Goal: Check status: Check status

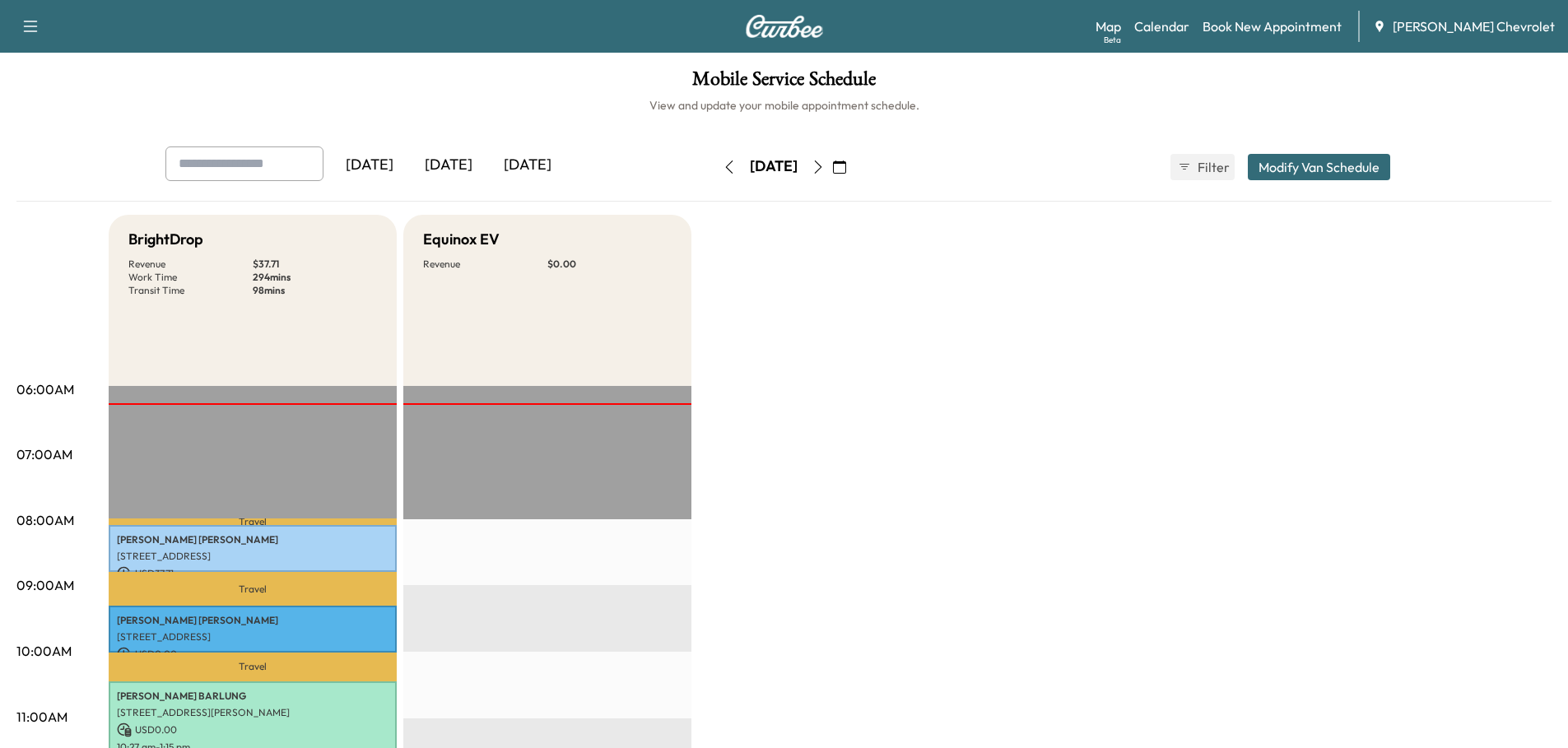
scroll to position [329, 0]
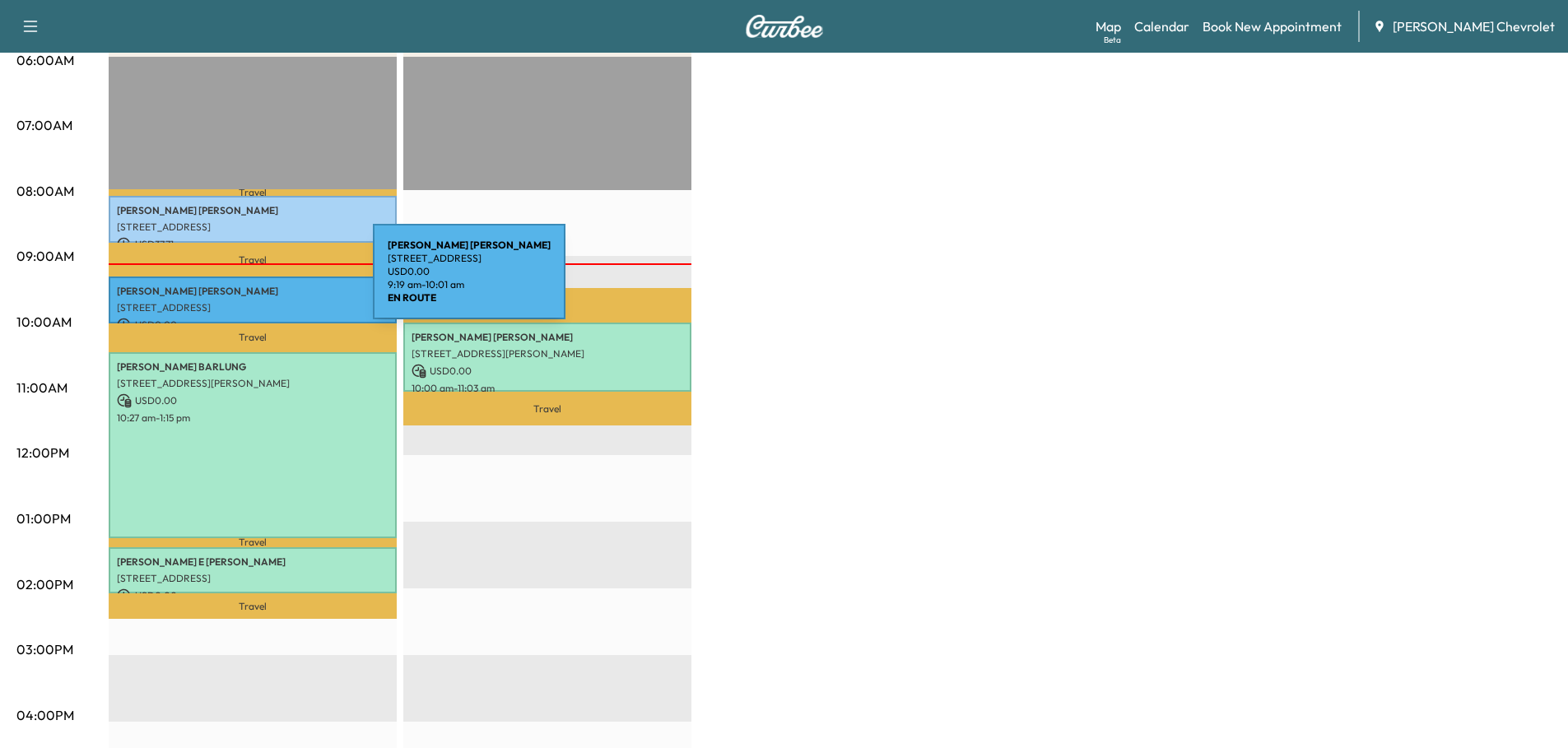
click at [249, 281] on div "[PERSON_NAME] [STREET_ADDRESS] USD 0.00 9:19 am - 10:01 am" at bounding box center [252, 299] width 288 height 47
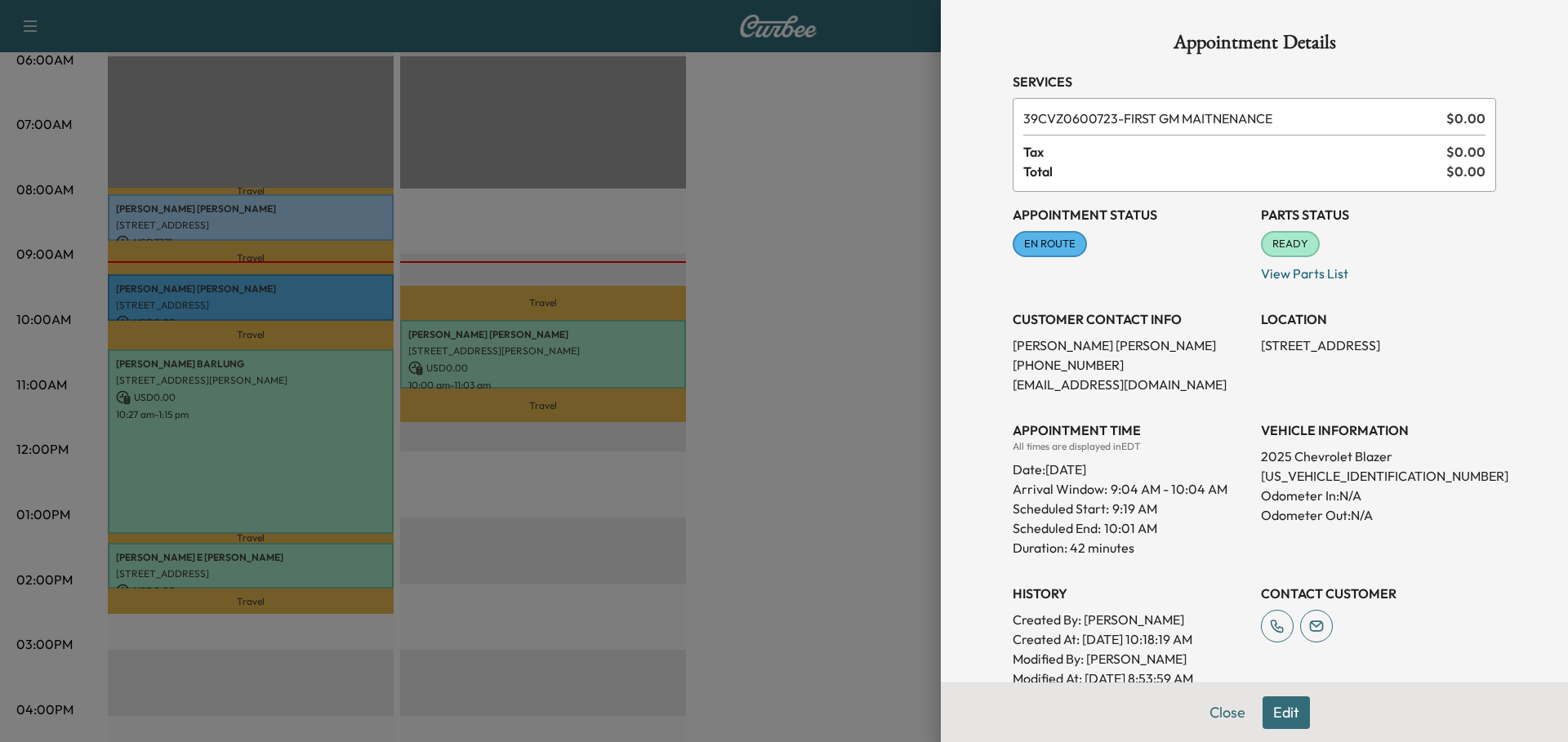
click at [744, 263] on div at bounding box center [784, 371] width 1568 height 742
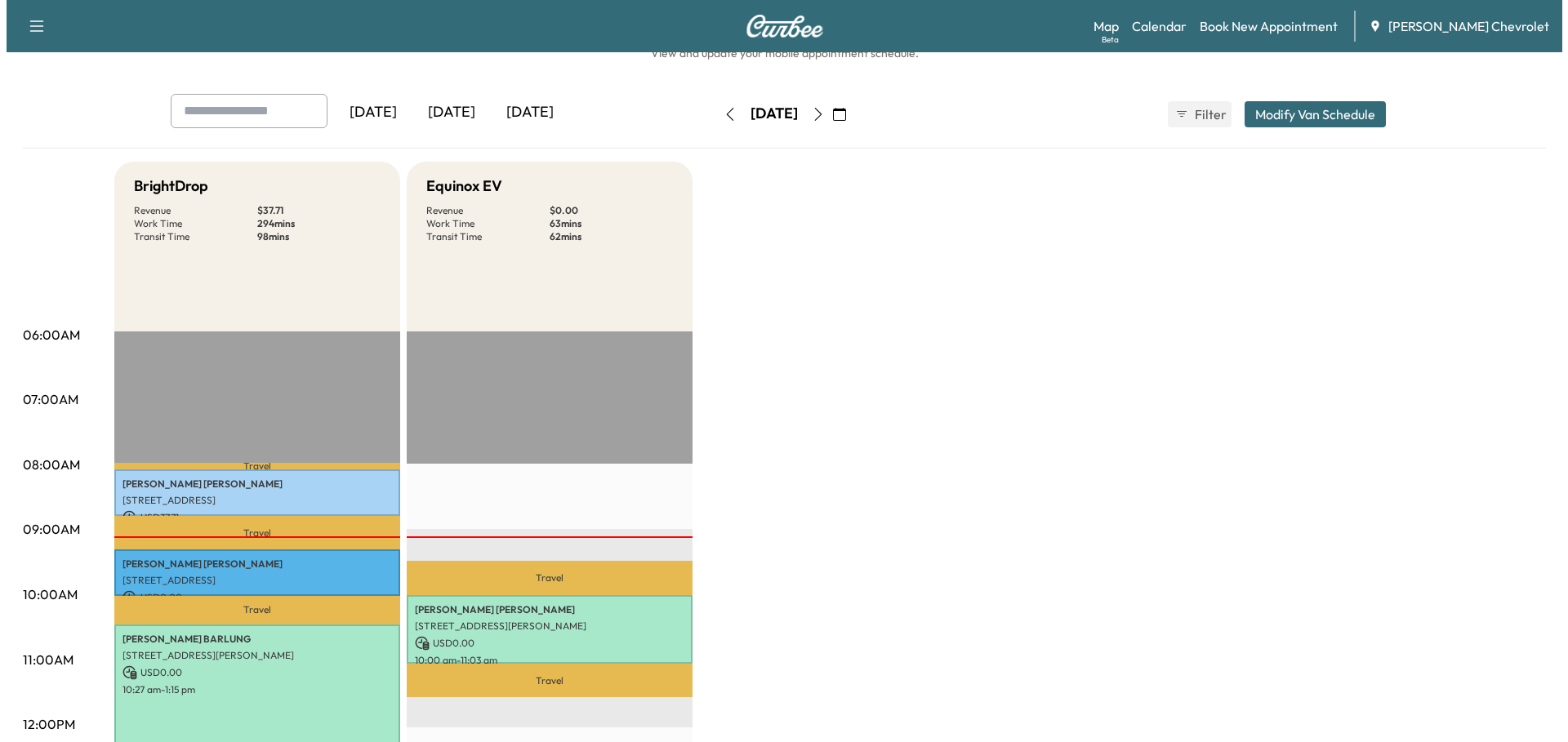
scroll to position [0, 0]
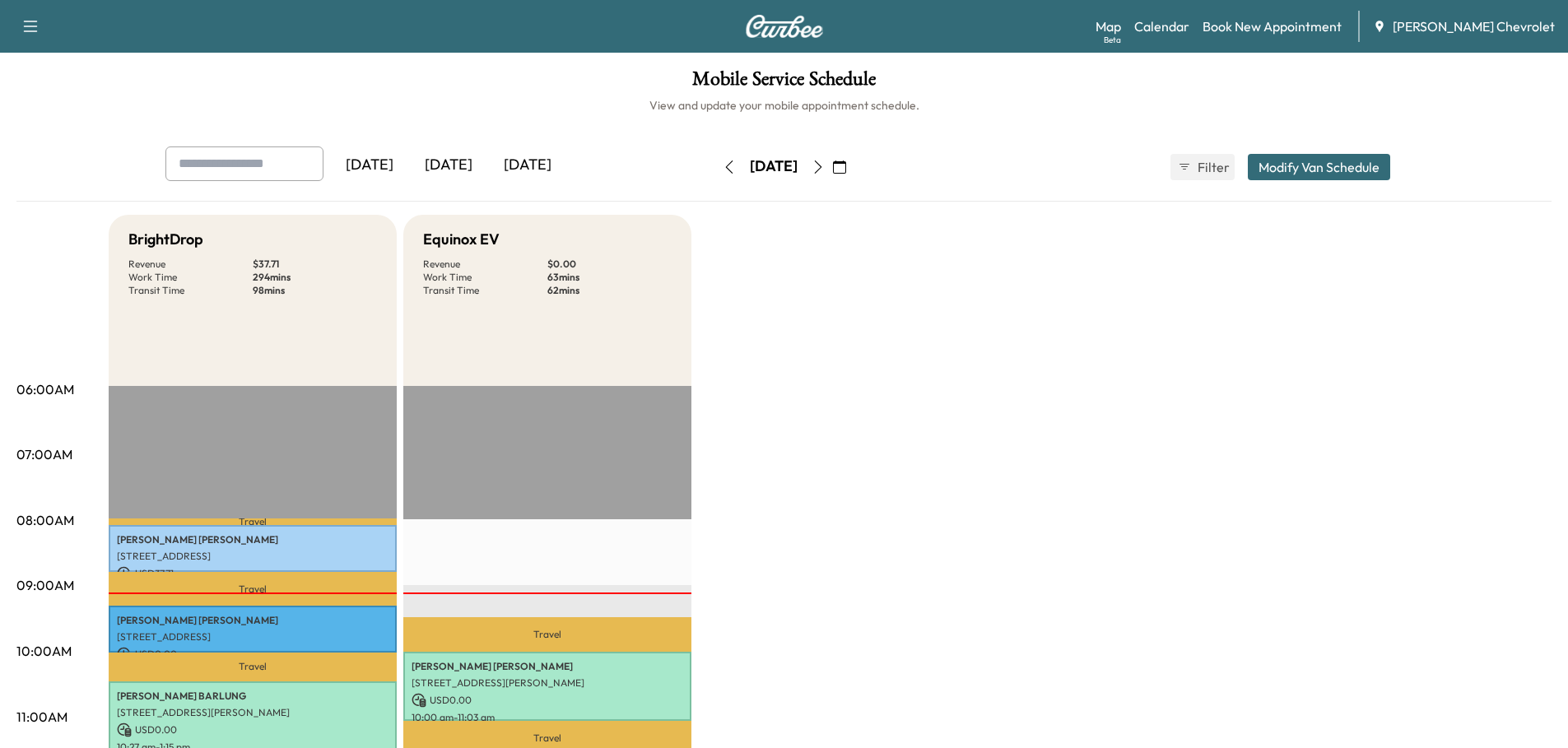
click at [1121, 21] on link "Map Beta" at bounding box center [1108, 26] width 25 height 20
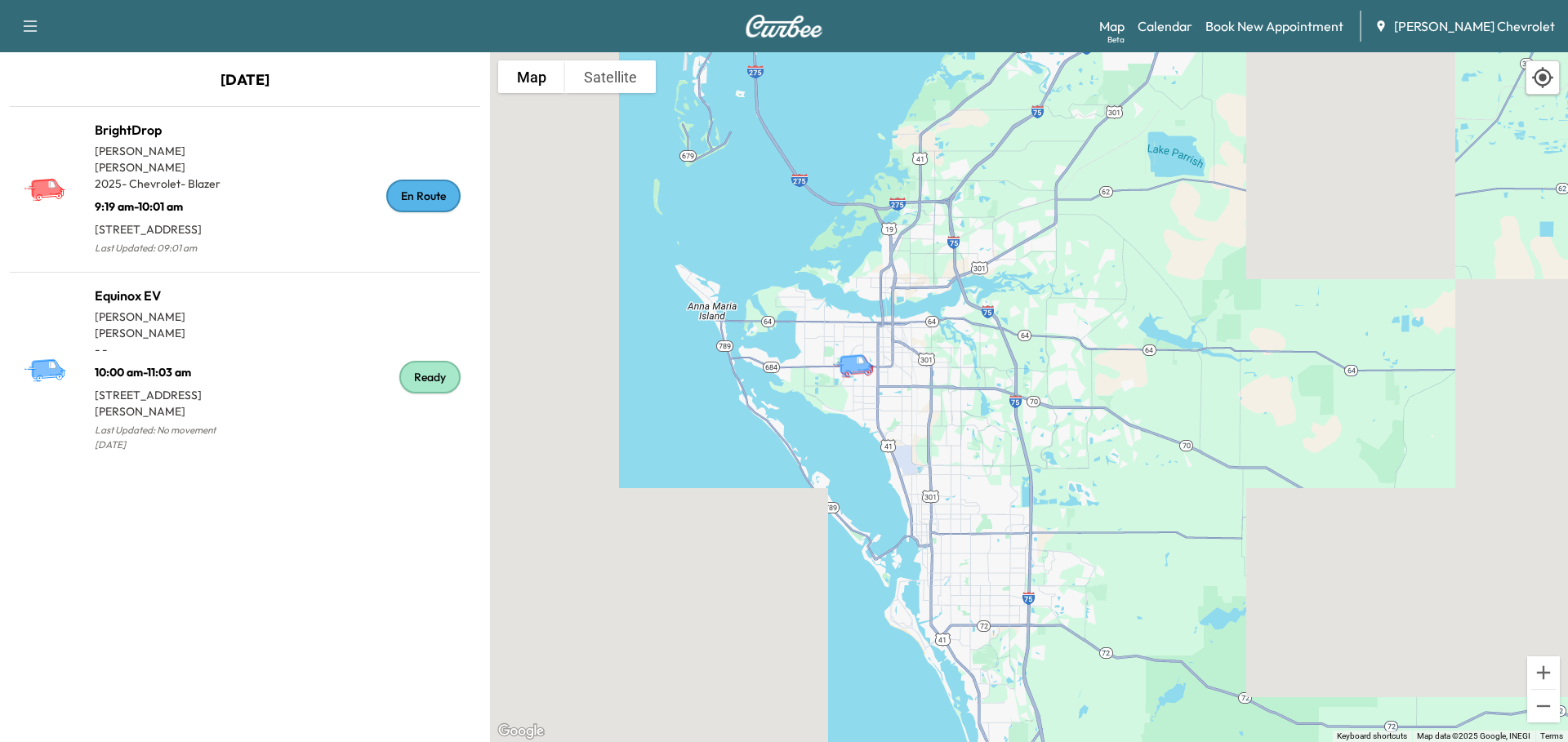
drag, startPoint x: 1156, startPoint y: 449, endPoint x: 848, endPoint y: 382, distance: 315.2
click at [975, 394] on div "To activate drag with keyboard, press Alt + Enter. Once in keyboard drag state,…" at bounding box center [1028, 397] width 1078 height 691
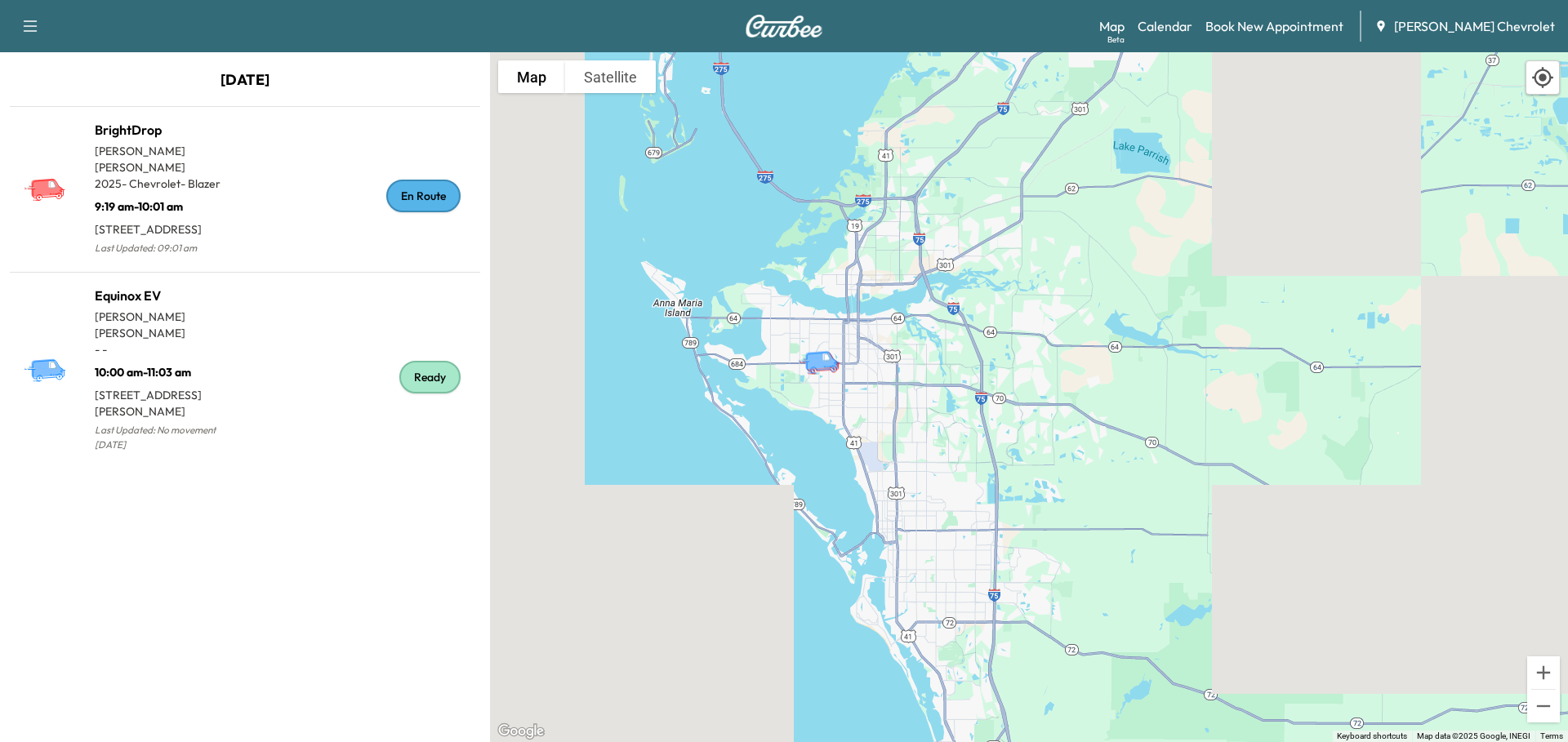
click at [247, 207] on div "En Route" at bounding box center [359, 196] width 228 height 126
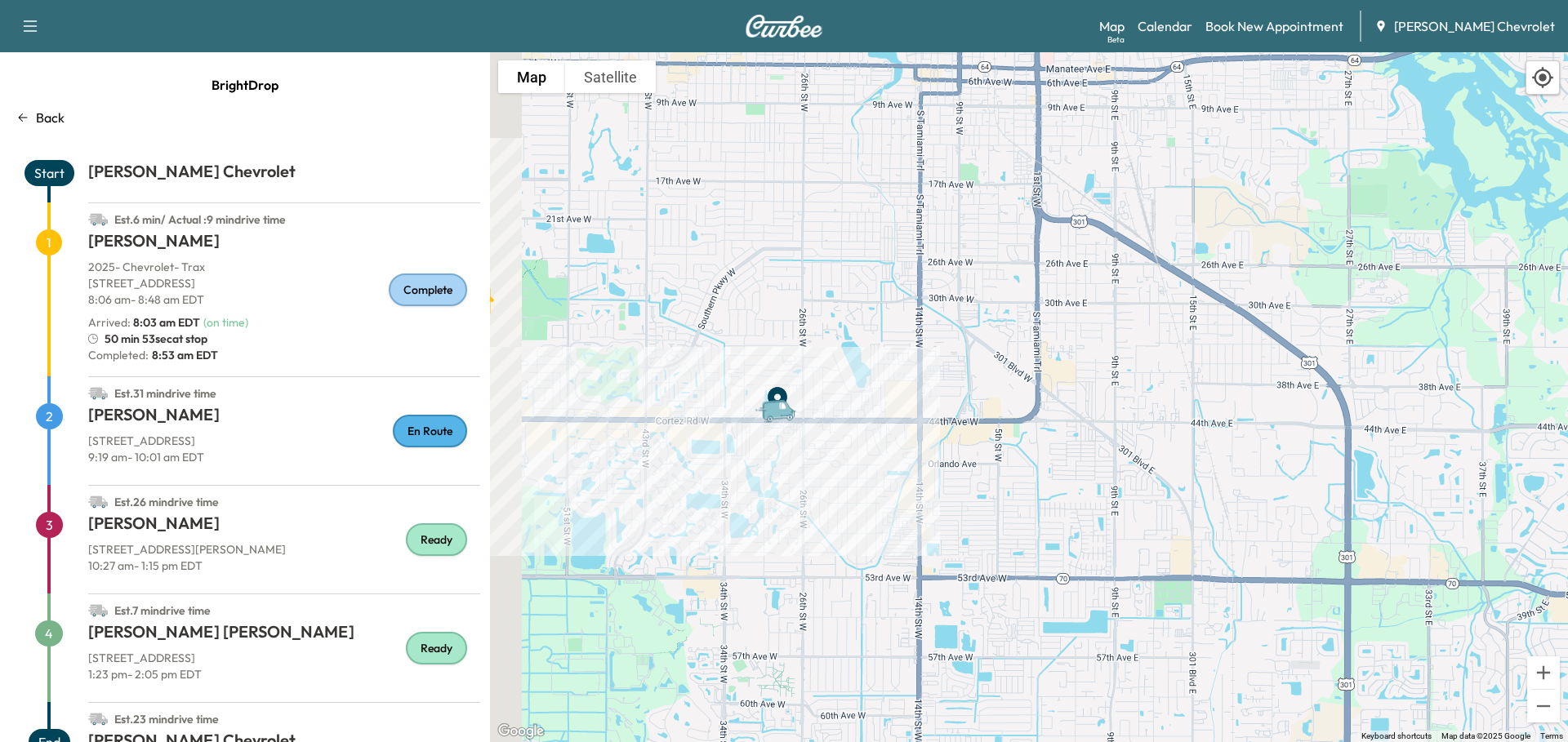
drag, startPoint x: 864, startPoint y: 503, endPoint x: 980, endPoint y: 390, distance: 161.9
click at [980, 390] on div "To activate drag with keyboard, press Alt + Enter. Once in keyboard drag state,…" at bounding box center [1028, 397] width 1078 height 691
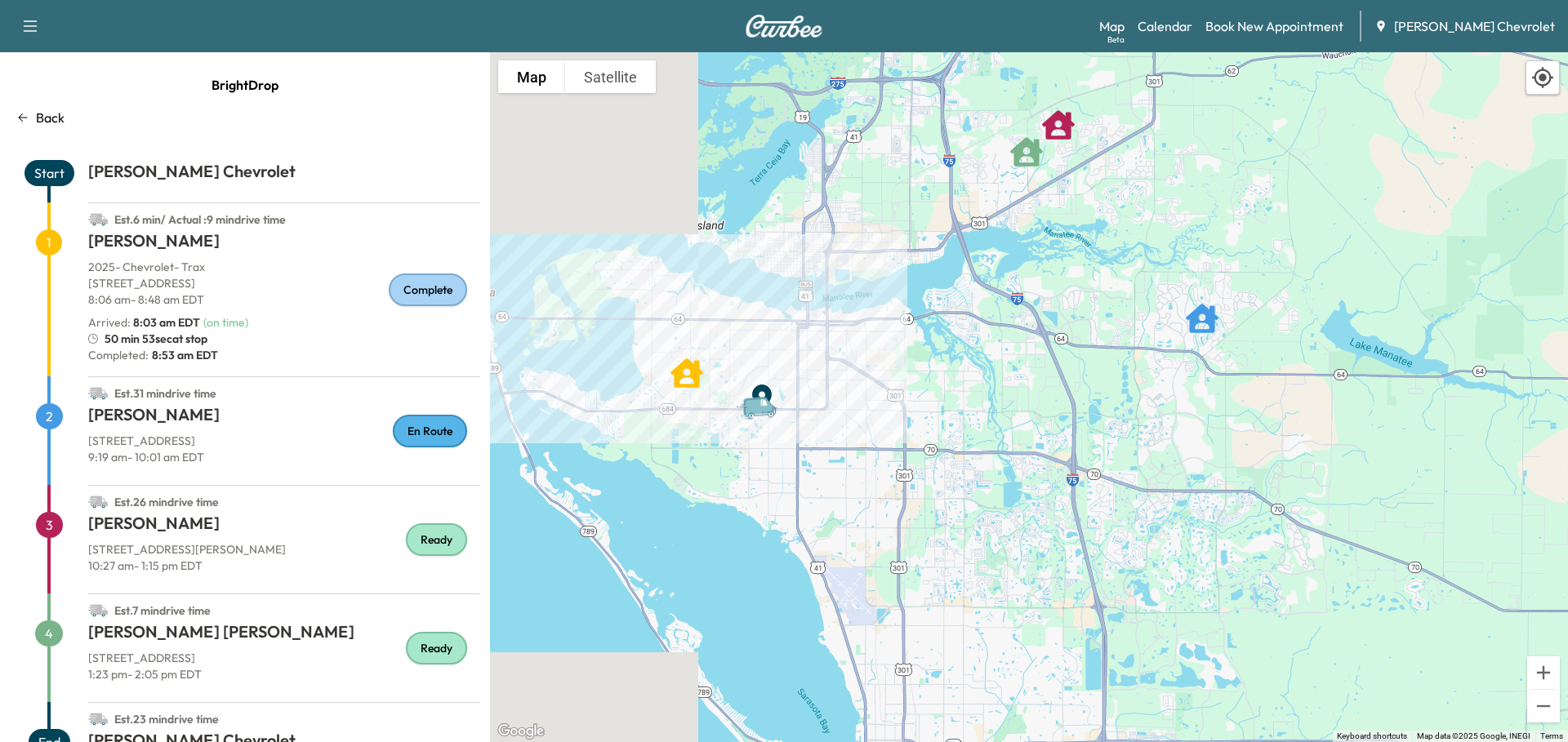
drag, startPoint x: 1115, startPoint y: 393, endPoint x: 857, endPoint y: 406, distance: 258.3
click at [857, 406] on div "To activate drag with keyboard, press Alt + Enter. Once in keyboard drag state,…" at bounding box center [1028, 397] width 1078 height 691
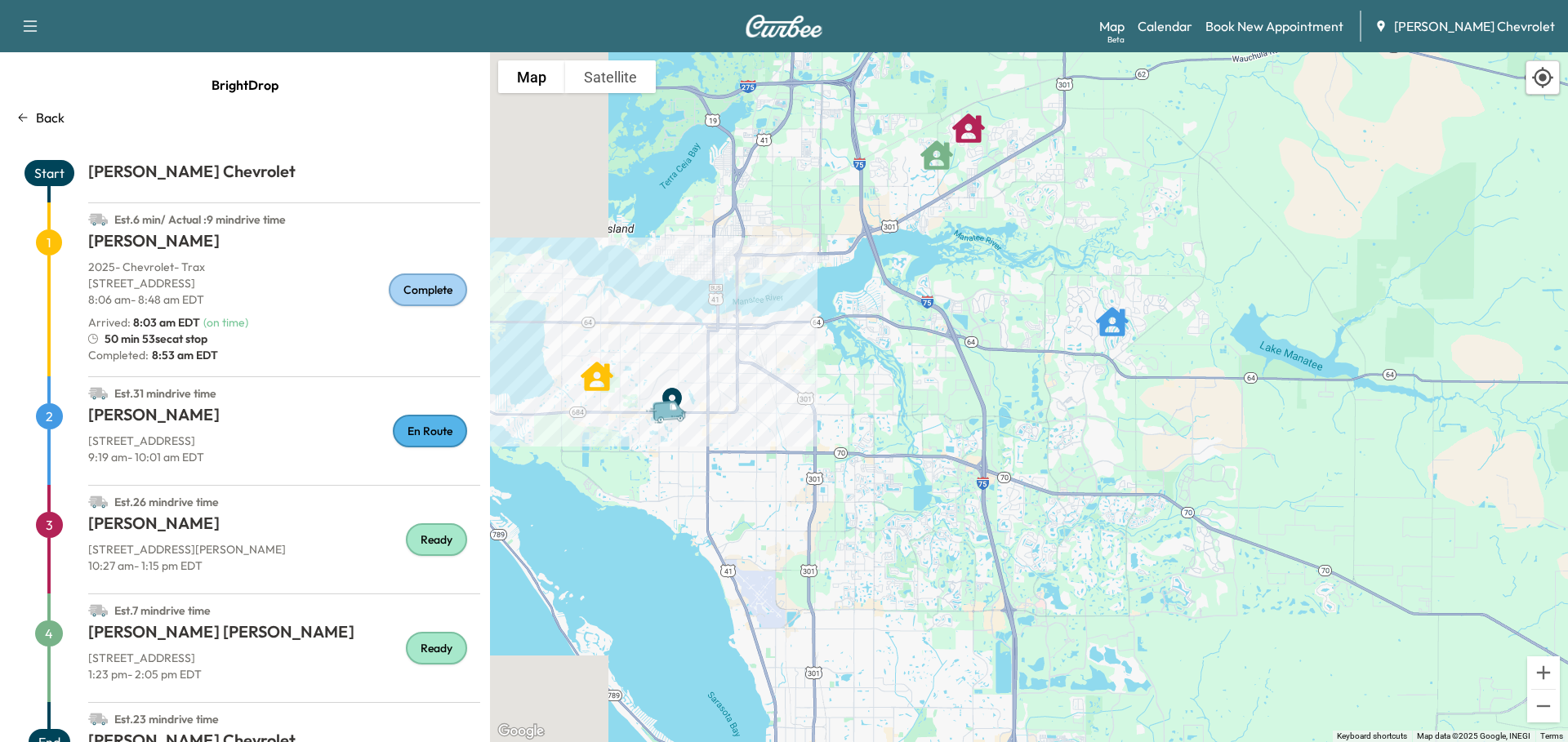
click at [228, 422] on h1 "[PERSON_NAME]" at bounding box center [284, 418] width 392 height 30
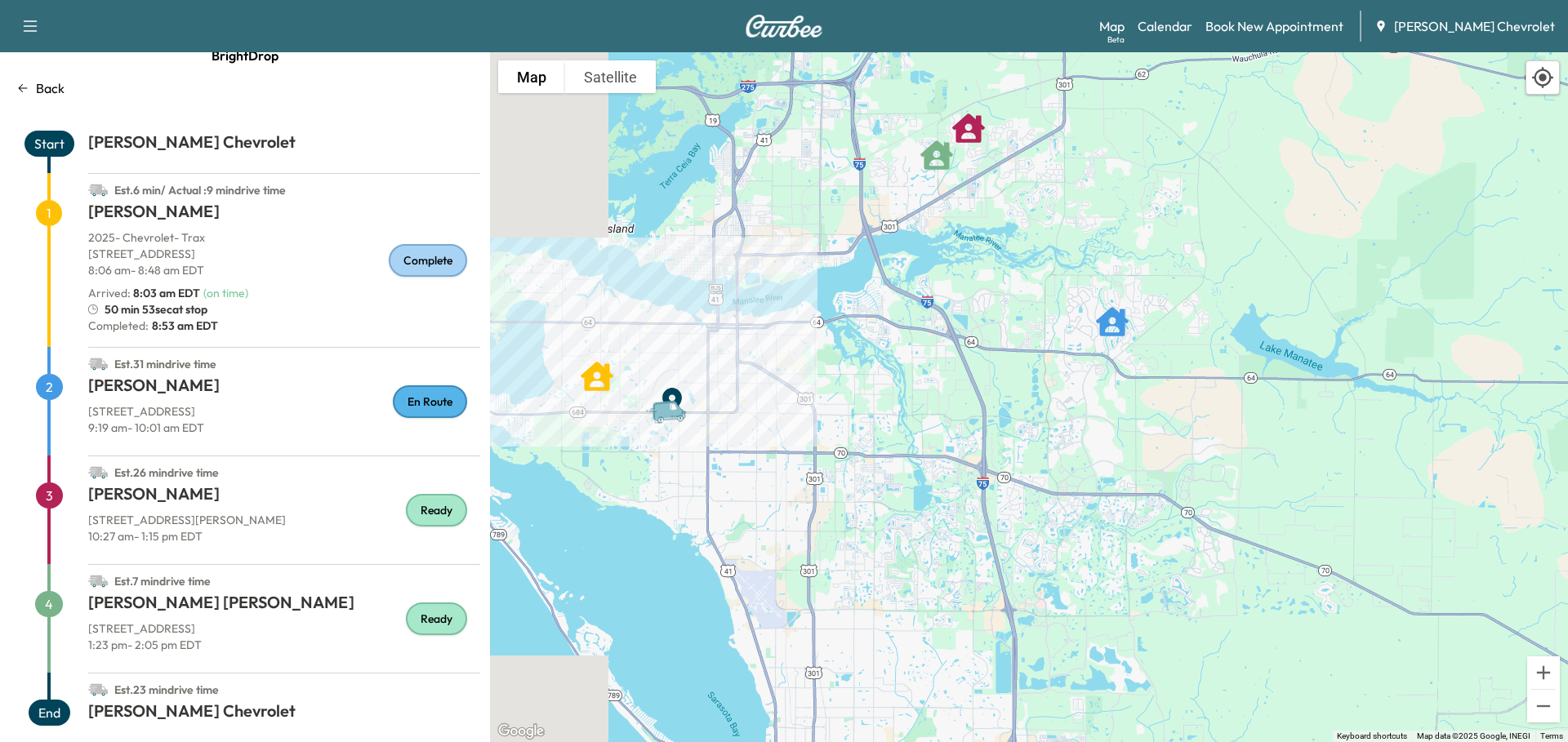
scroll to position [46, 0]
